Goal: Transaction & Acquisition: Book appointment/travel/reservation

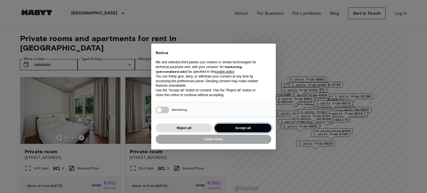
click at [245, 128] on button "Accept all" at bounding box center [243, 128] width 57 height 9
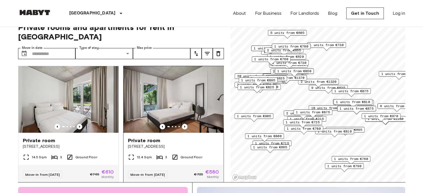
scroll to position [44, 0]
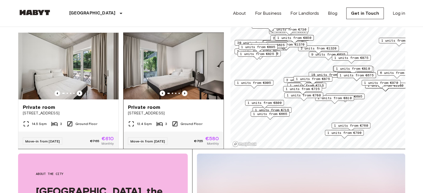
click at [186, 132] on div "Move-in from 19 Sep 25 €725 €580 Monthly" at bounding box center [173, 141] width 100 height 19
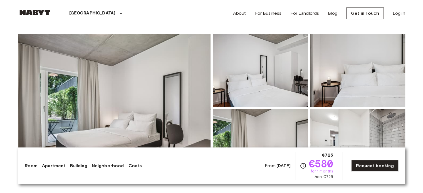
scroll to position [33, 0]
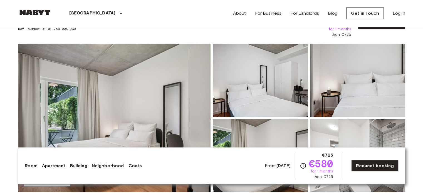
click at [240, 81] on img at bounding box center [260, 80] width 95 height 73
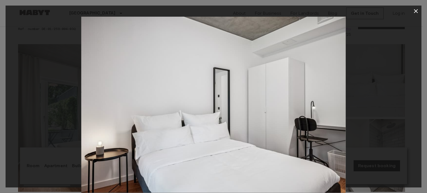
click at [145, 102] on img at bounding box center [213, 105] width 265 height 176
click at [222, 100] on img at bounding box center [213, 105] width 265 height 176
click at [417, 12] on icon "button" at bounding box center [416, 11] width 4 height 4
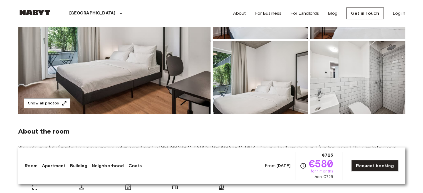
scroll to position [89, 0]
